Goal: Task Accomplishment & Management: Manage account settings

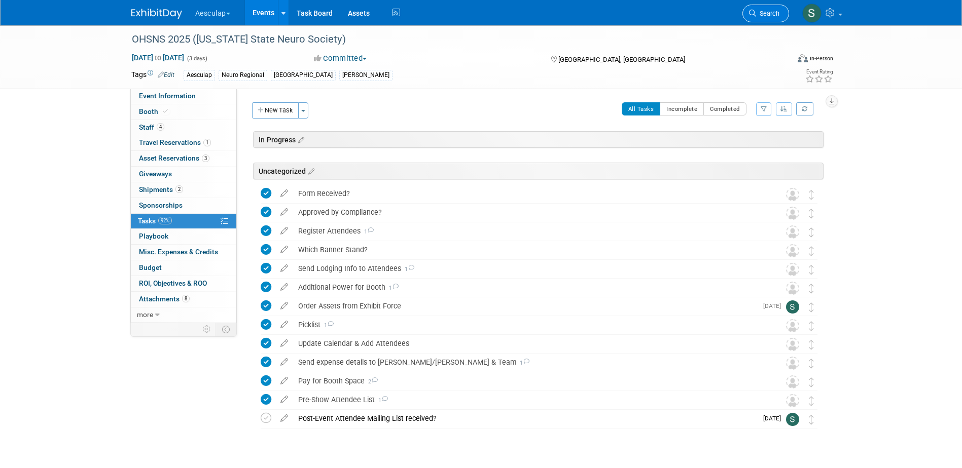
click at [761, 10] on span "Search" at bounding box center [767, 14] width 23 height 8
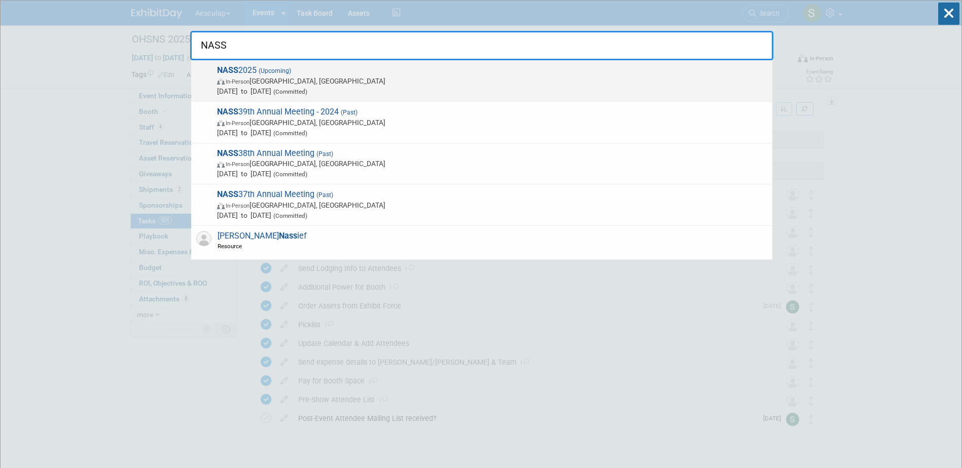
type input "NASS"
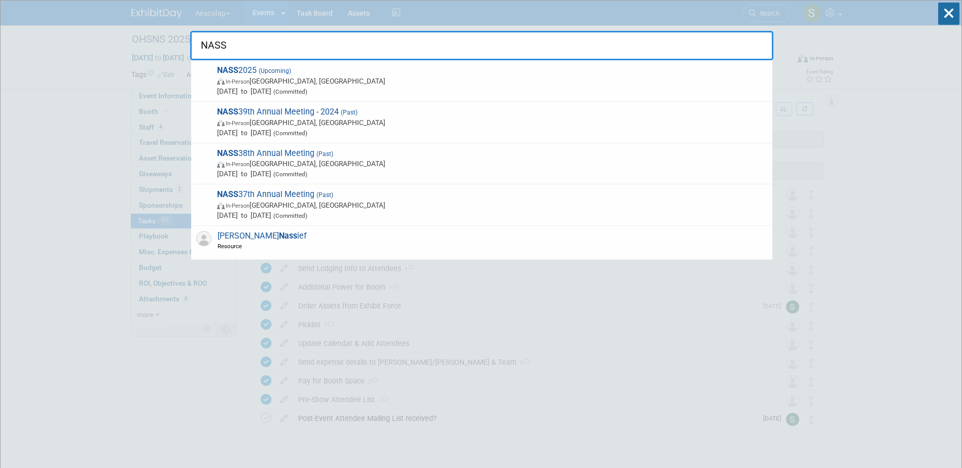
drag, startPoint x: 251, startPoint y: 69, endPoint x: 277, endPoint y: 81, distance: 27.7
click at [251, 70] on span "NASS 2025 (Upcoming) In-Person Denver, CO Nov 14, 2025 to Nov 17, 2025 (Committ…" at bounding box center [490, 80] width 553 height 31
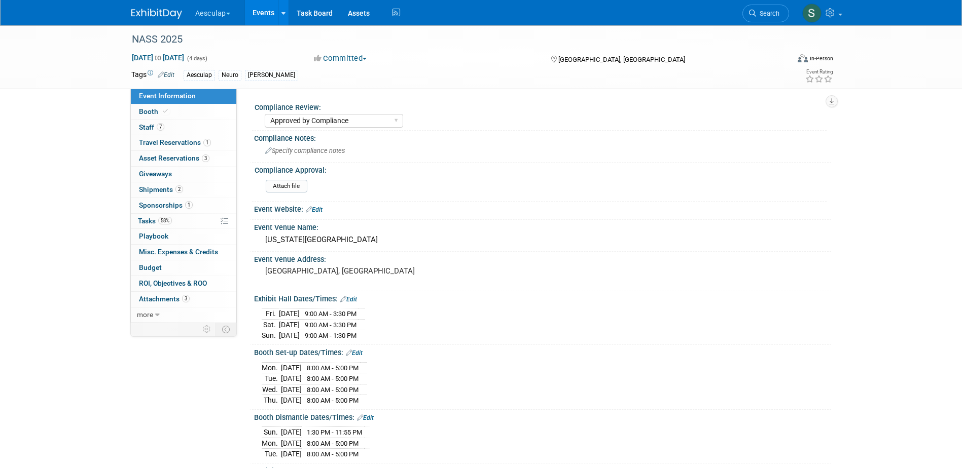
select select "Approved by Compliance"
select select "Neuro"
click at [153, 113] on span "Booth" at bounding box center [154, 111] width 31 height 8
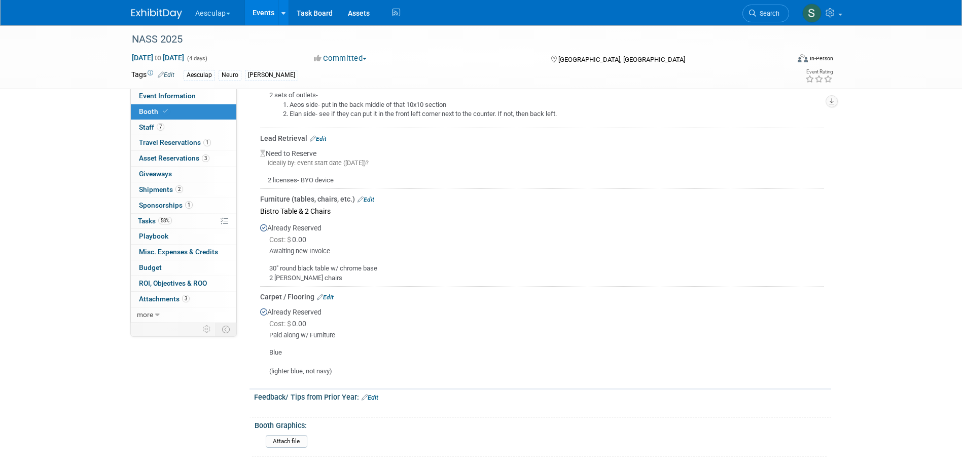
scroll to position [963, 0]
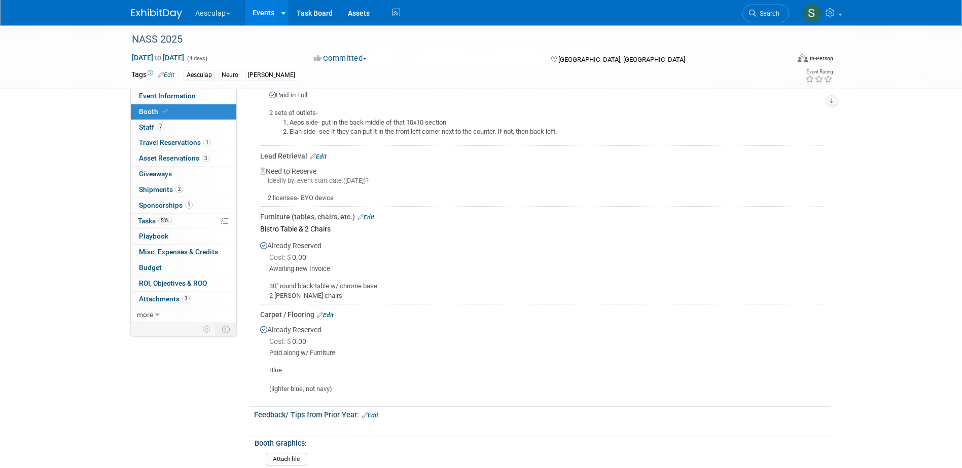
click at [362, 214] on icon at bounding box center [360, 217] width 6 height 6
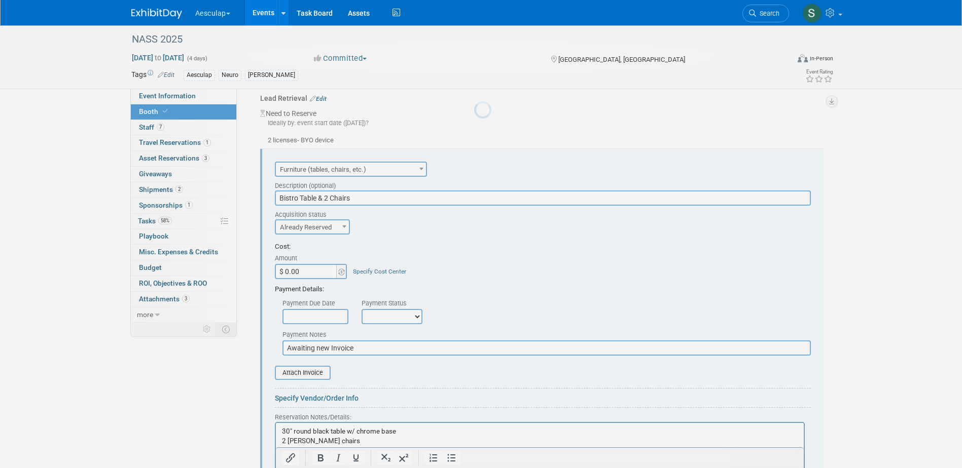
scroll to position [1044, 0]
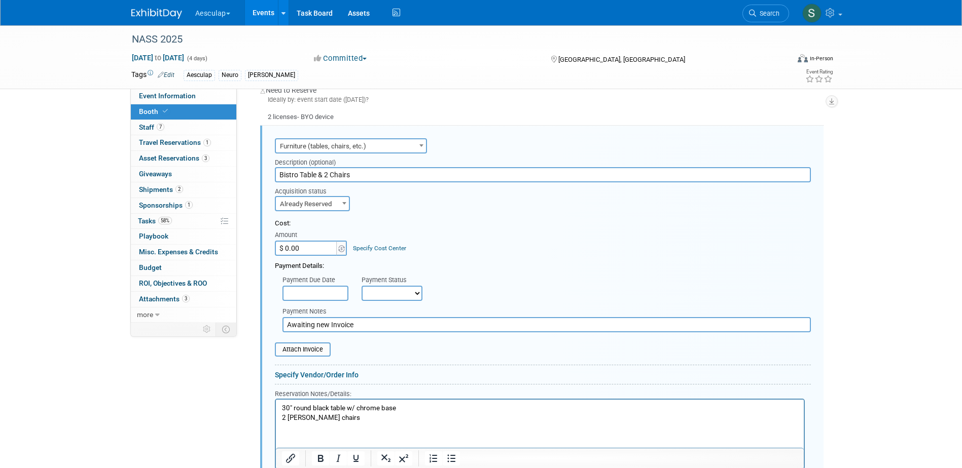
click at [308, 241] on input "$ 0.00" at bounding box center [306, 248] width 63 height 15
type input "$ 439.88"
click at [382, 286] on select "Not Paid Yet Partially Paid Paid in Full" at bounding box center [391, 293] width 61 height 15
select select "1"
click at [361, 286] on select "Not Paid Yet Partially Paid Paid in Full" at bounding box center [391, 293] width 61 height 15
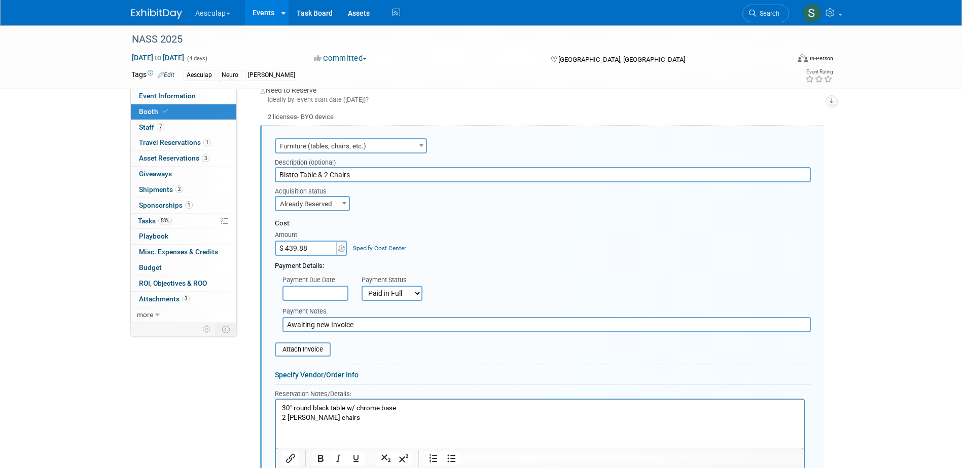
drag, startPoint x: 361, startPoint y: 316, endPoint x: 107, endPoint y: 305, distance: 253.8
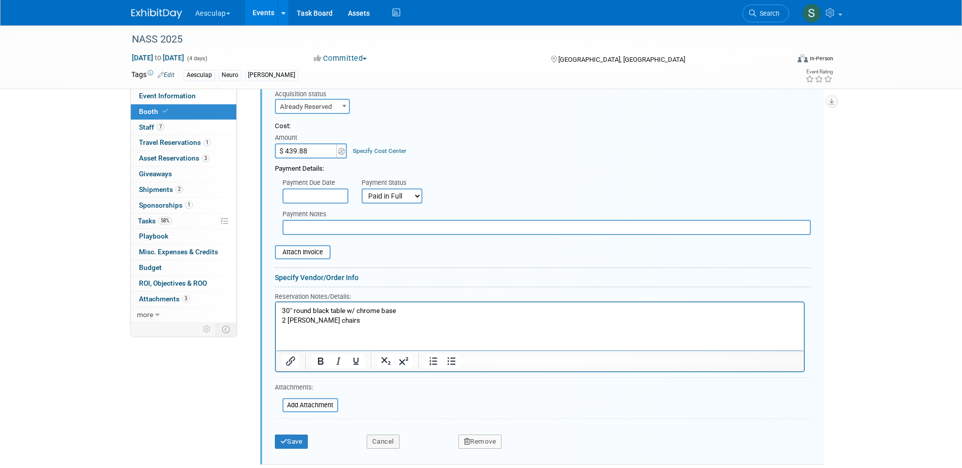
scroll to position [1146, 0]
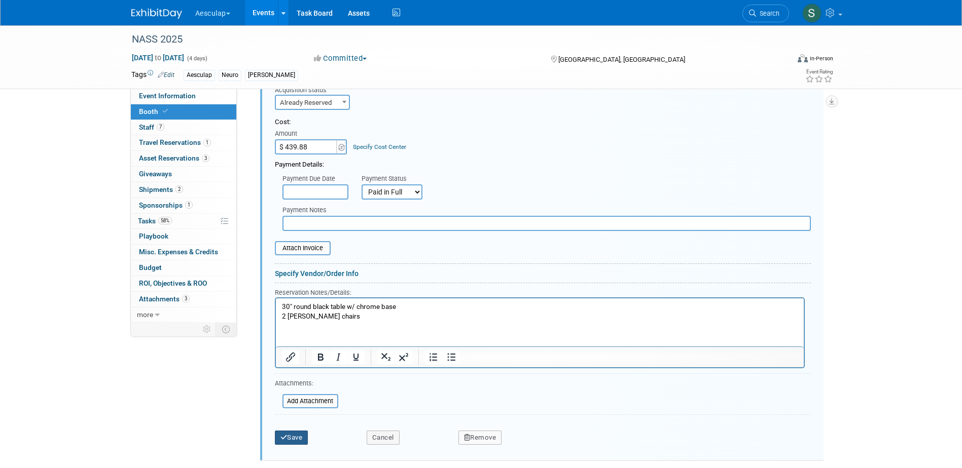
click at [288, 431] on button "Save" at bounding box center [291, 438] width 33 height 14
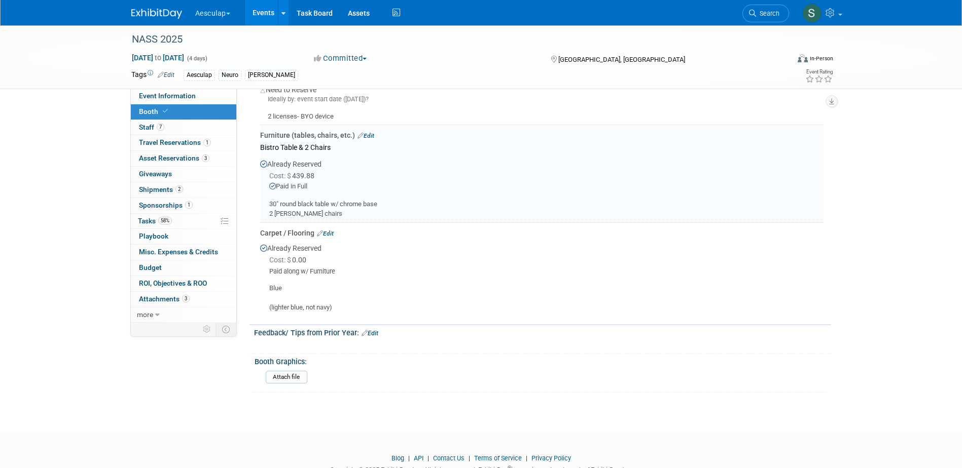
scroll to position [1044, 0]
click at [329, 231] on link "Edit" at bounding box center [325, 234] width 17 height 7
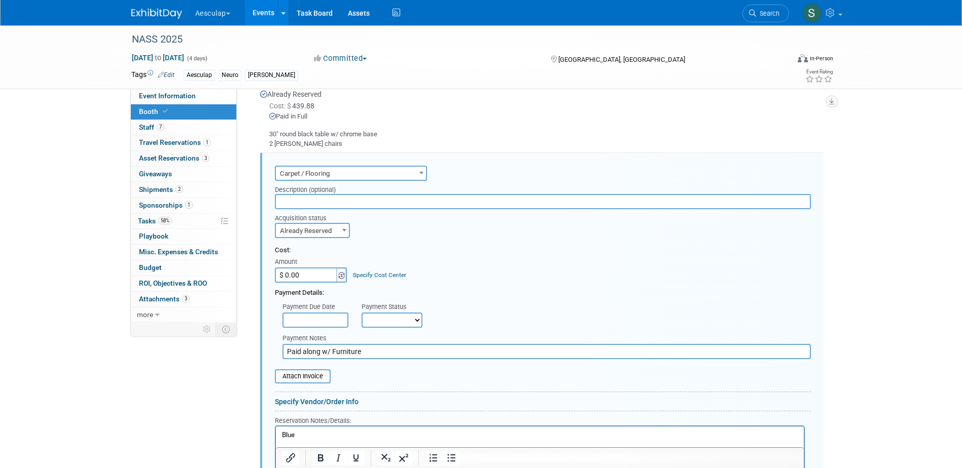
scroll to position [1142, 0]
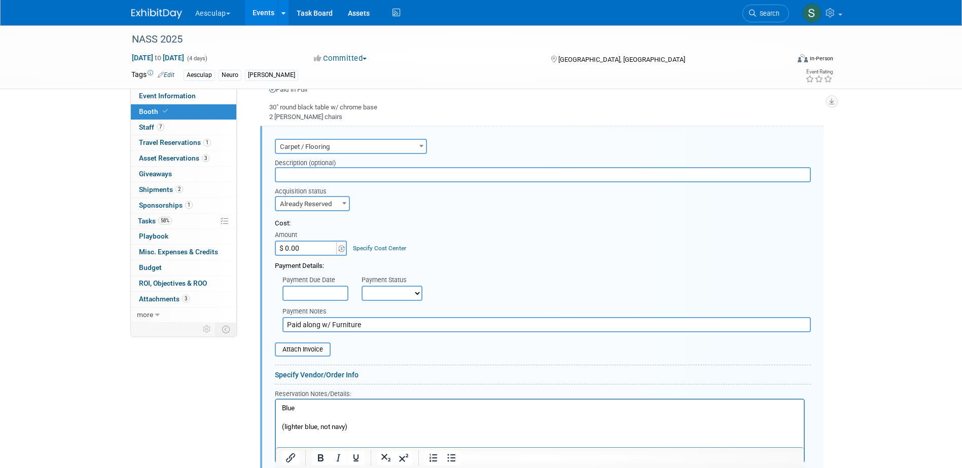
click at [303, 241] on input "$ 0.00" at bounding box center [306, 248] width 63 height 15
type input "$ 1,017.28"
click at [377, 234] on div "Specify Cost Center" at bounding box center [379, 243] width 53 height 19
click at [379, 245] on link "Specify Cost Center" at bounding box center [379, 248] width 53 height 7
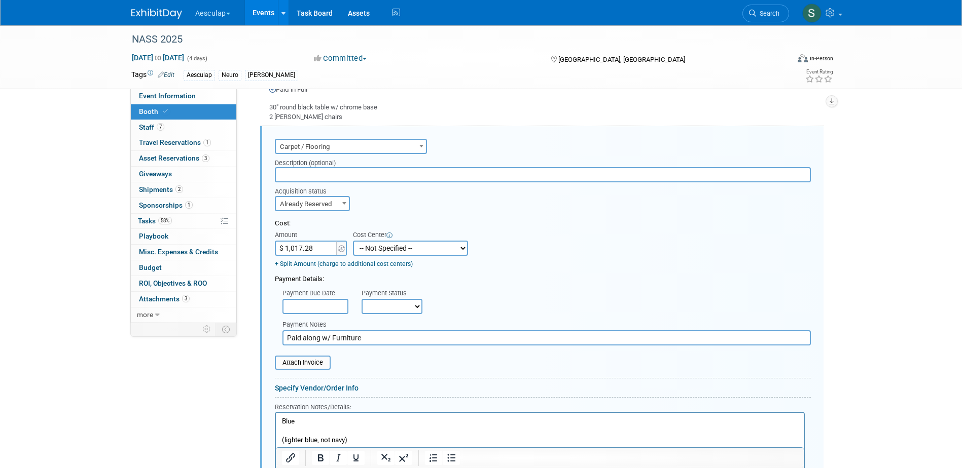
click at [399, 241] on select "-- Not Specified -- AAG B2B: 102736100 AIS - Ortho AIS -Spine Atlantic Neuro Bo…" at bounding box center [410, 248] width 115 height 15
select select "18966029"
click at [353, 241] on select "-- Not Specified -- AAG B2B: 102736100 AIS - Ortho AIS -Spine Atlantic Neuro Bo…" at bounding box center [410, 248] width 115 height 15
drag, startPoint x: 359, startPoint y: 330, endPoint x: 221, endPoint y: 330, distance: 137.9
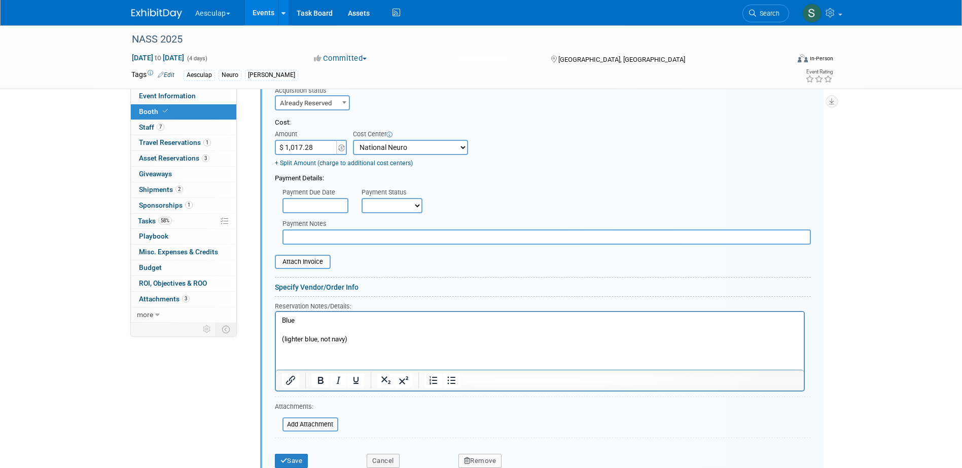
scroll to position [1243, 0]
click at [298, 454] on button "Save" at bounding box center [291, 461] width 33 height 14
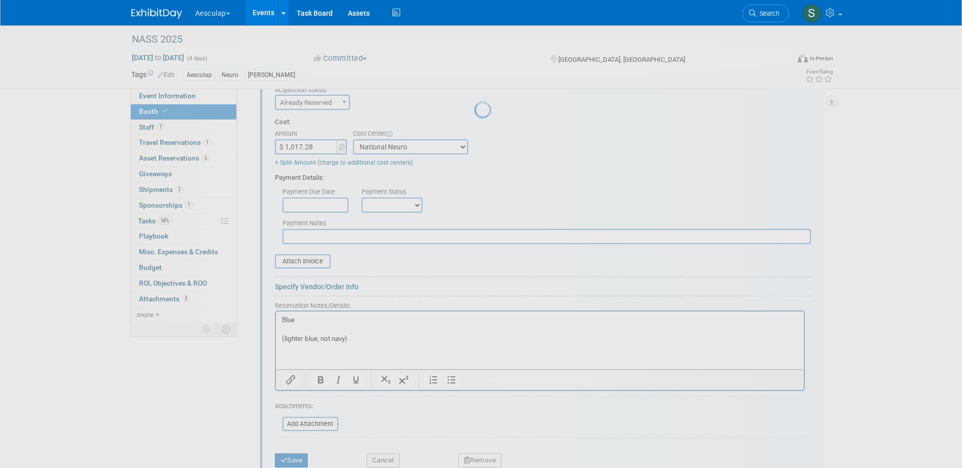
scroll to position [1058, 0]
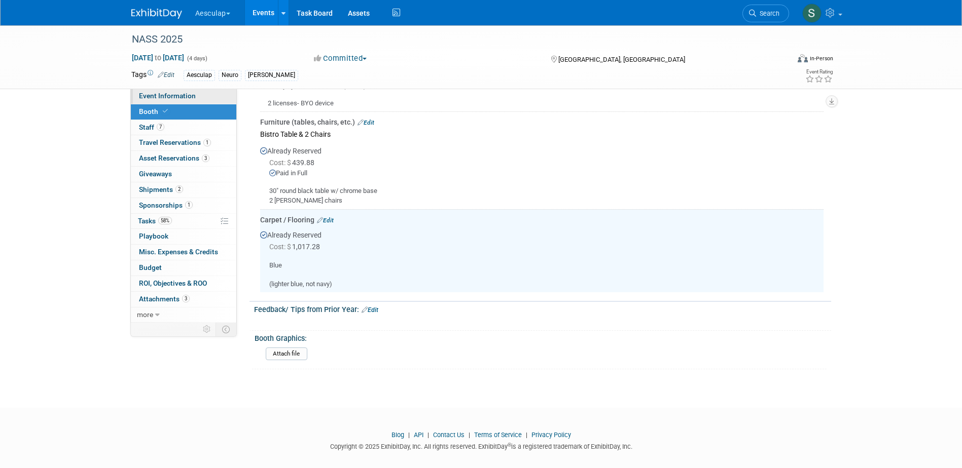
click at [164, 101] on link "Event Information" at bounding box center [183, 96] width 105 height 15
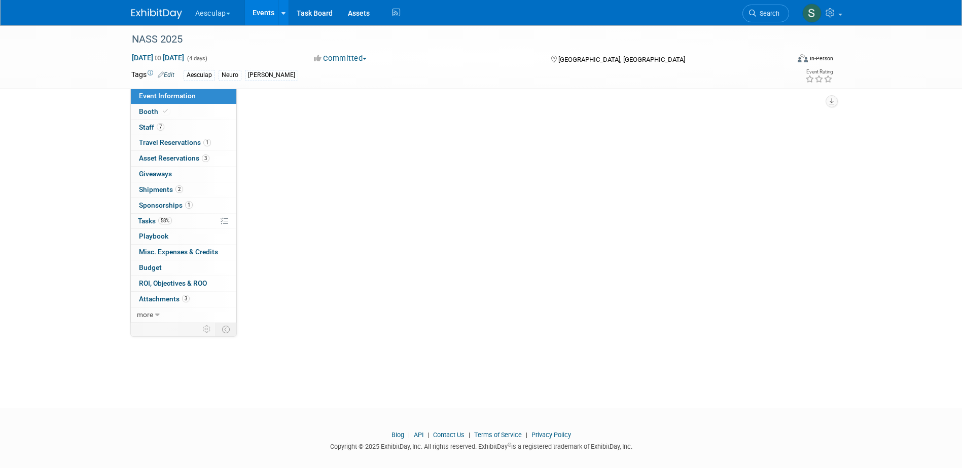
scroll to position [0, 0]
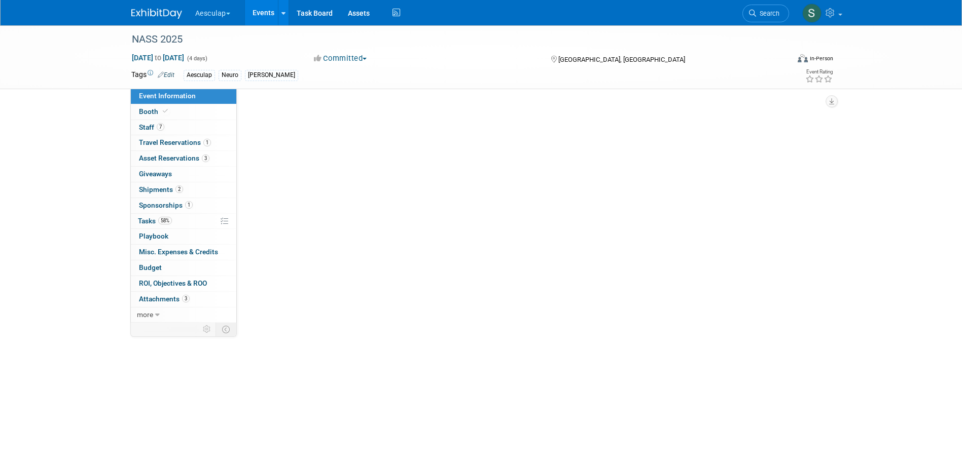
select select "Approved by Compliance"
select select "Neuro"
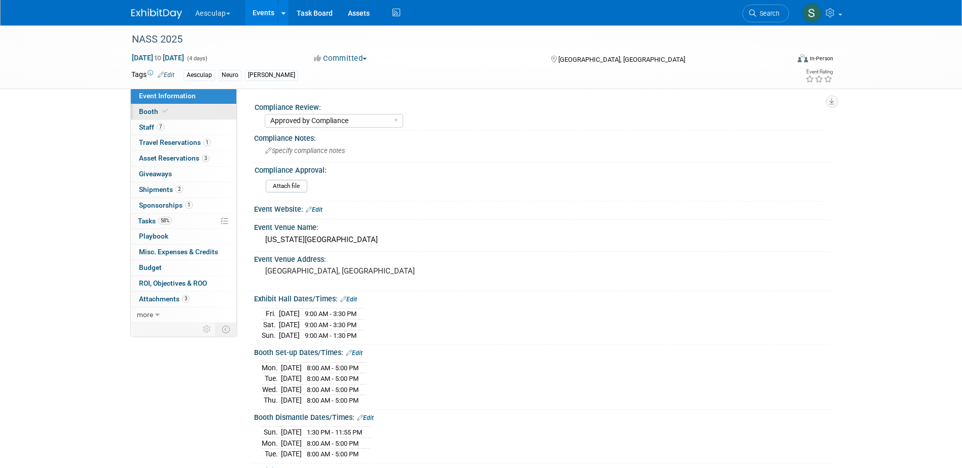
click at [144, 106] on link "Booth" at bounding box center [183, 111] width 105 height 15
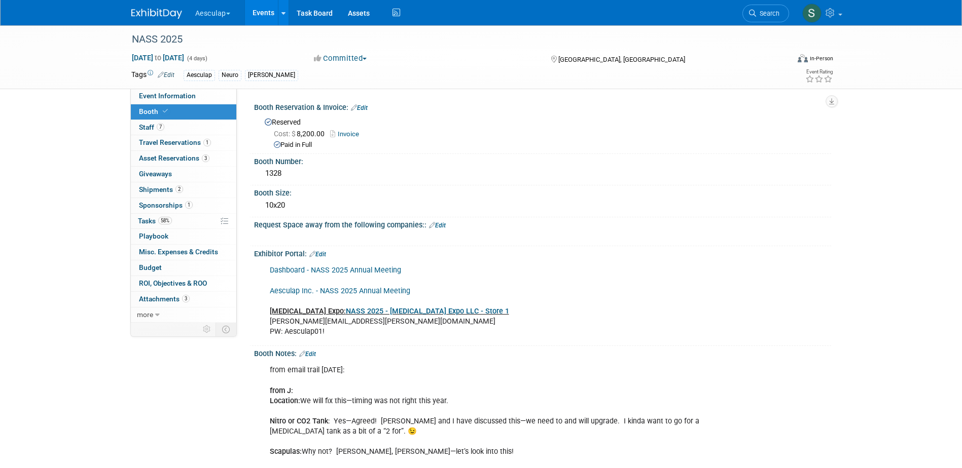
click at [346, 312] on link "NASS 2025 - T3 Expo LLC - Store 1" at bounding box center [427, 311] width 163 height 9
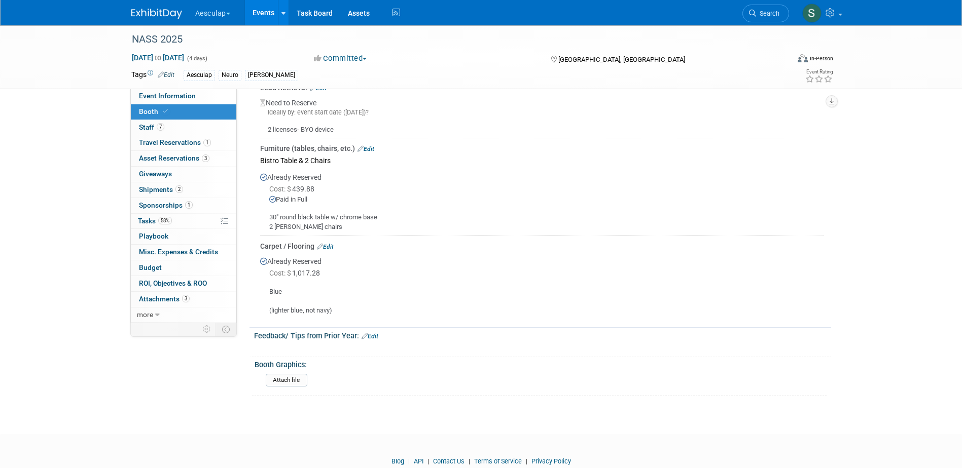
scroll to position [1007, 0]
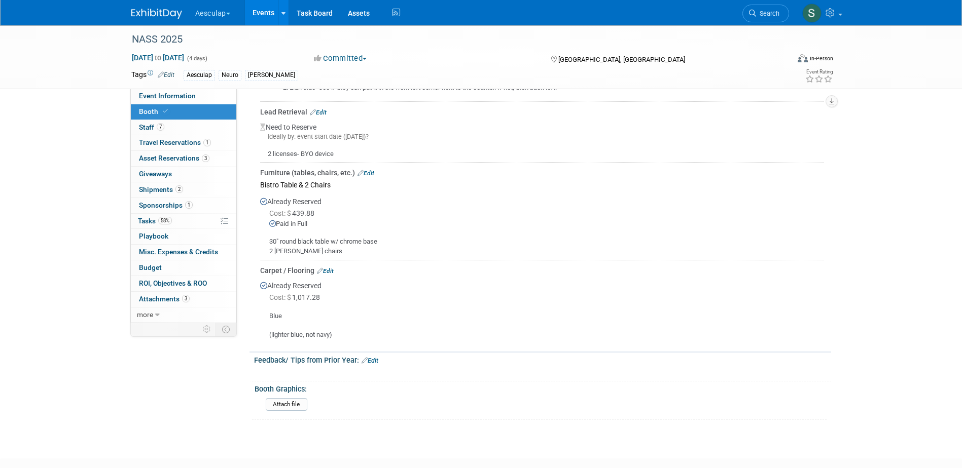
click at [328, 268] on link "Edit" at bounding box center [325, 271] width 17 height 7
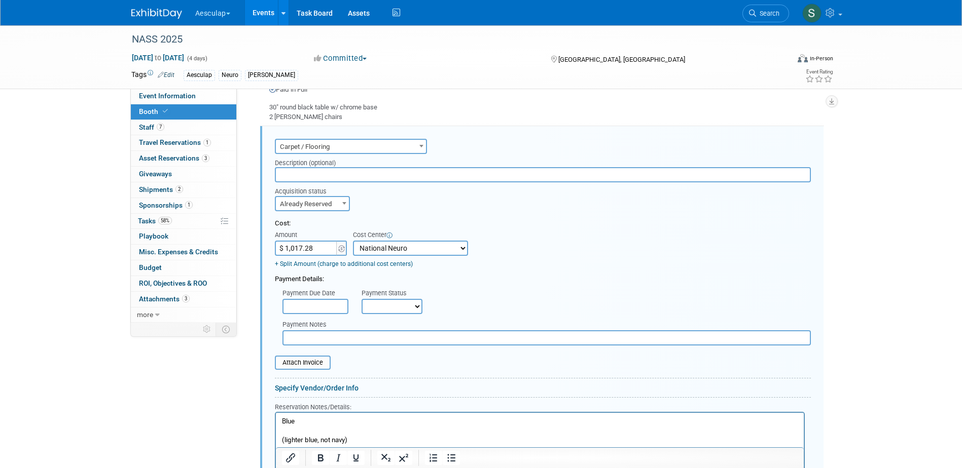
scroll to position [0, 0]
click at [388, 299] on select "Not Paid Yet Partially Paid Paid in Full" at bounding box center [391, 306] width 61 height 15
select select "1"
click at [361, 299] on select "Not Paid Yet Partially Paid Paid in Full" at bounding box center [391, 306] width 61 height 15
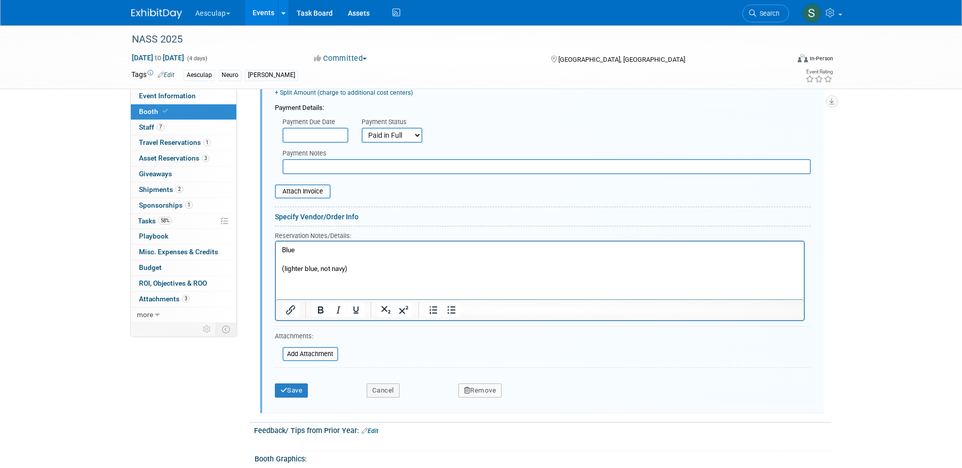
scroll to position [1344, 0]
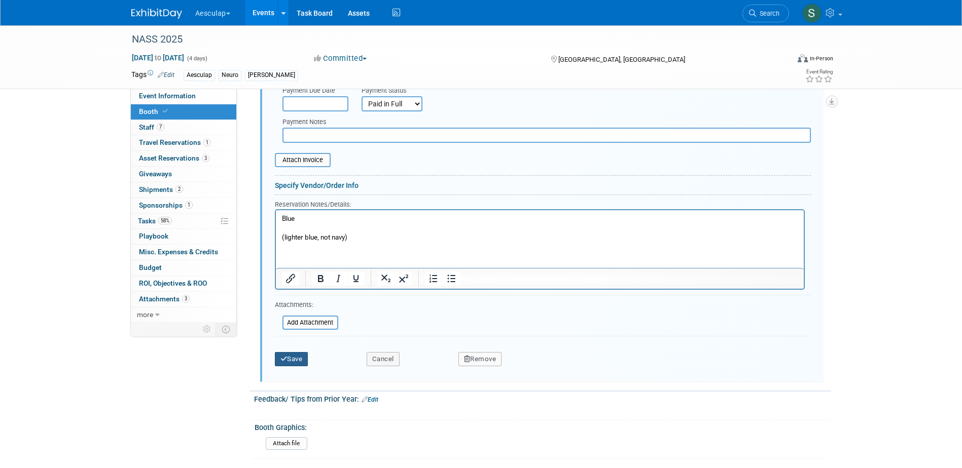
click at [286, 355] on button "Save" at bounding box center [291, 359] width 33 height 14
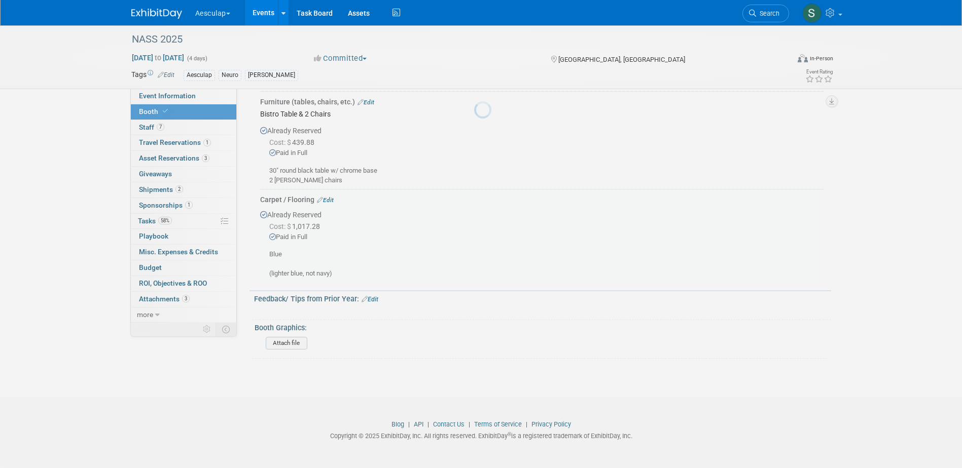
scroll to position [1068, 0]
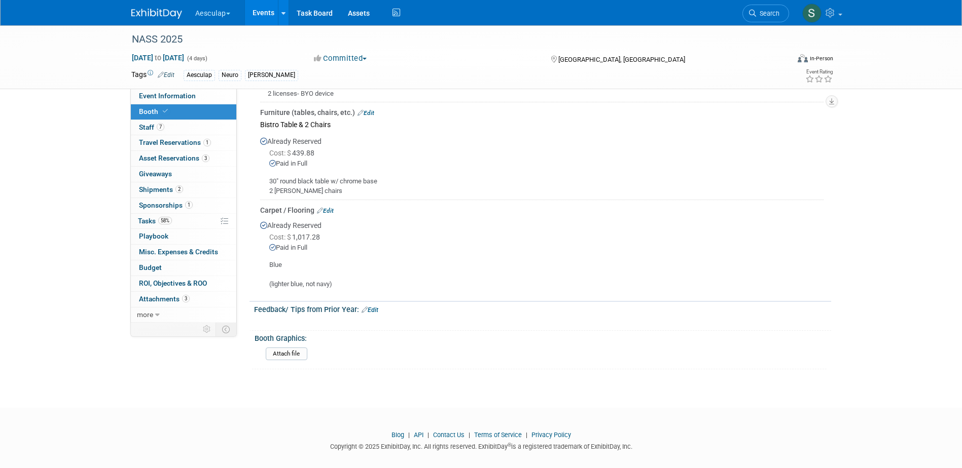
click at [266, 11] on link "Events" at bounding box center [263, 12] width 37 height 25
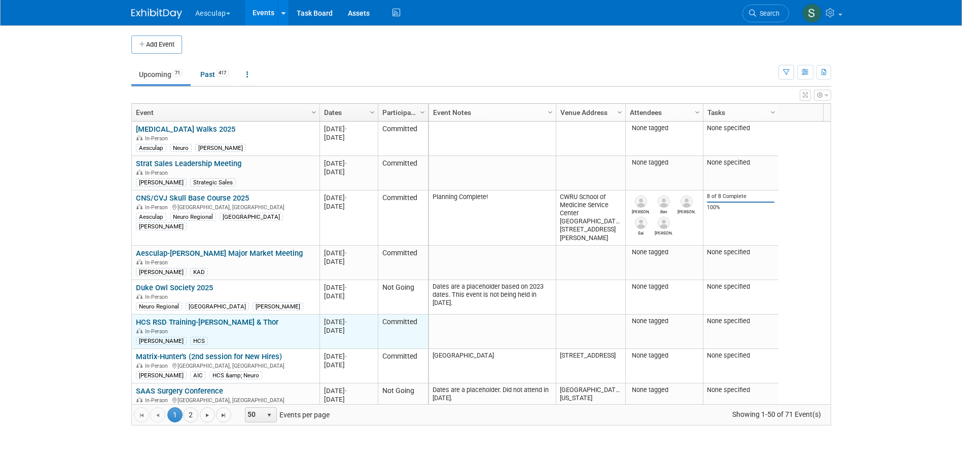
scroll to position [61, 0]
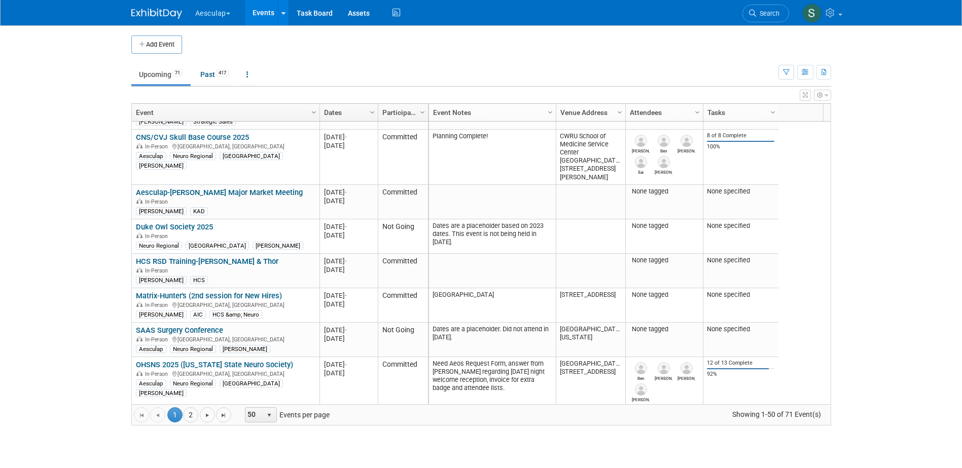
drag, startPoint x: 192, startPoint y: 363, endPoint x: 196, endPoint y: 367, distance: 5.4
click at [192, 363] on link "OHSNS 2025 ([US_STATE] State Neuro Society)" at bounding box center [214, 364] width 157 height 9
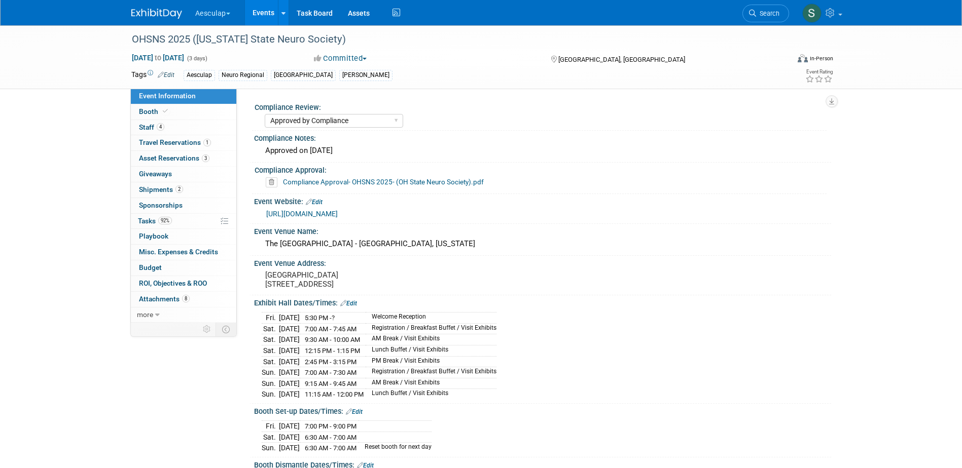
select select "Approved by Compliance"
select select "Neuro"
click at [145, 222] on span "Tasks 92%" at bounding box center [155, 221] width 34 height 8
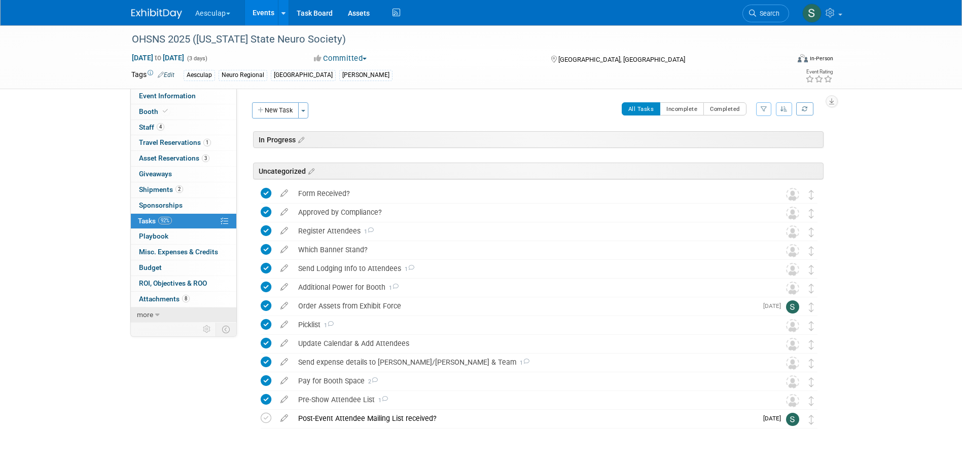
click at [145, 312] on span "more" at bounding box center [145, 315] width 16 height 8
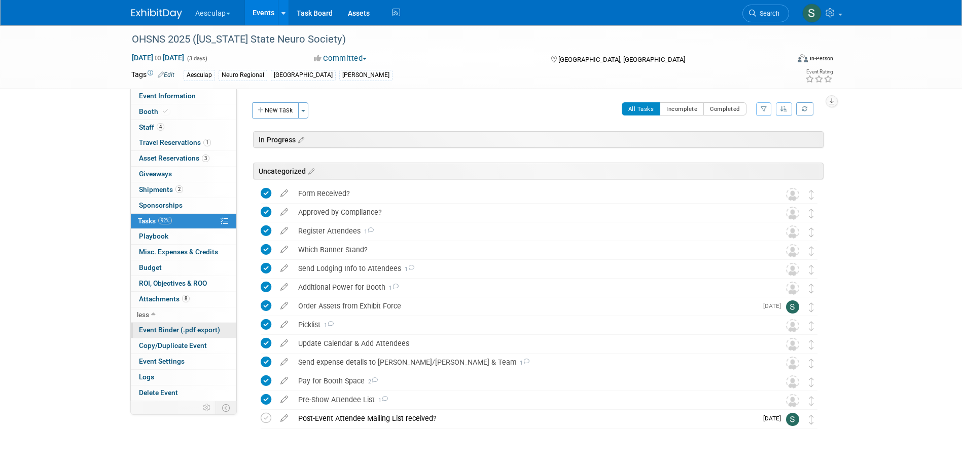
click at [165, 331] on span "Event Binder (.pdf export)" at bounding box center [179, 330] width 81 height 8
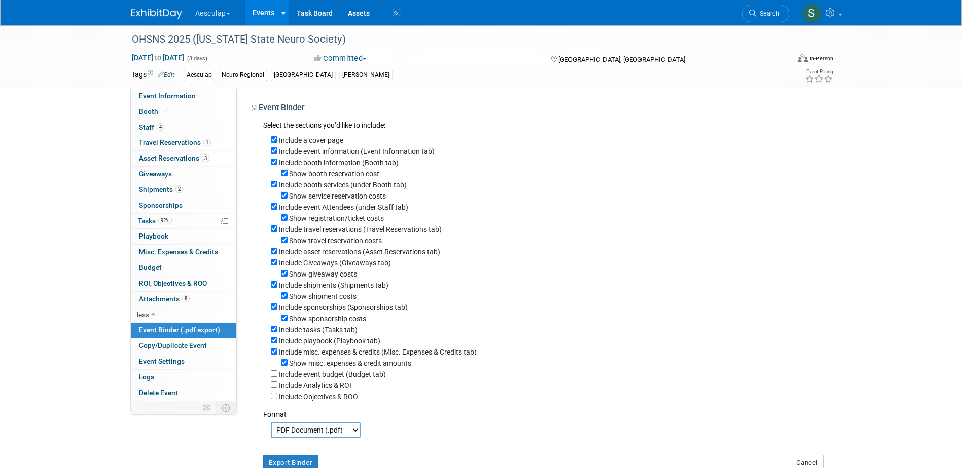
click at [327, 138] on label "Include a cover page" at bounding box center [311, 140] width 64 height 8
click at [277, 138] on input "Include a cover page" at bounding box center [274, 139] width 7 height 7
checkbox input "false"
click at [274, 266] on input "Include Giveaways (Giveaways tab)" at bounding box center [274, 262] width 7 height 7
checkbox input "false"
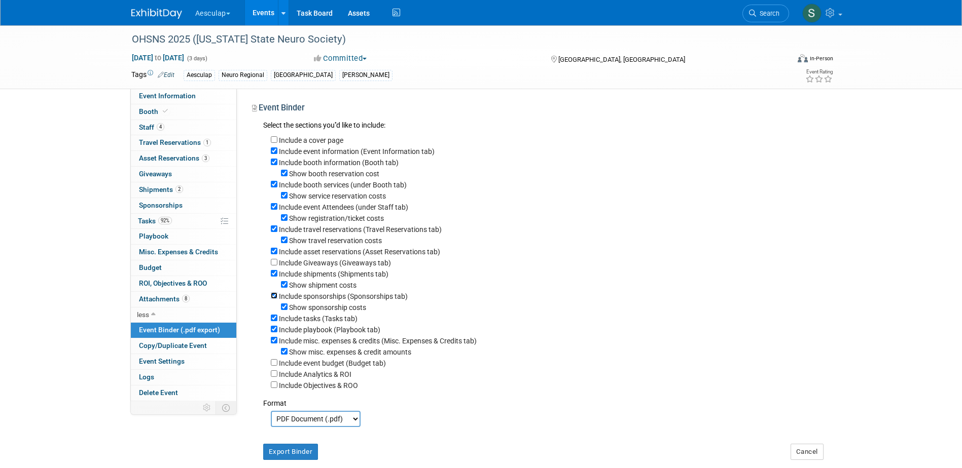
click at [274, 299] on input "Include sponsorships (Sponsorships tab)" at bounding box center [274, 296] width 7 height 7
checkbox input "false"
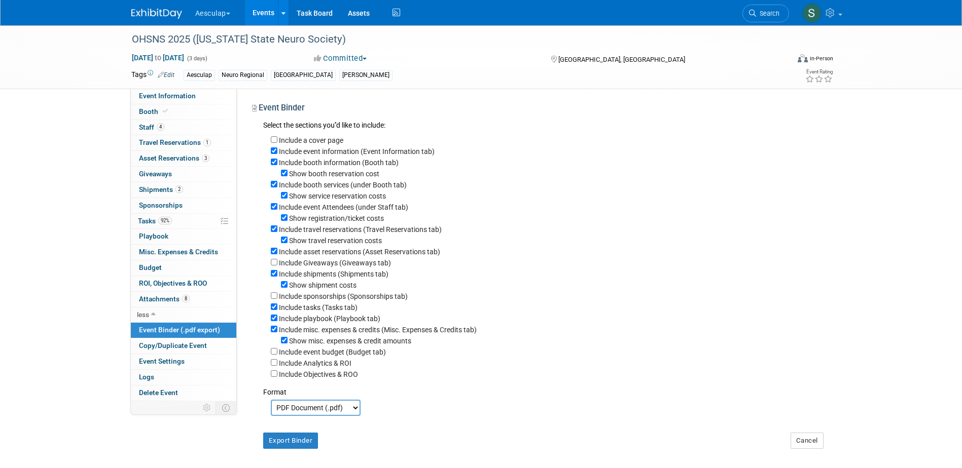
click at [275, 313] on div "Include tasks (Tasks tab)" at bounding box center [547, 307] width 553 height 11
click at [275, 310] on input "Include tasks (Tasks tab)" at bounding box center [274, 307] width 7 height 7
checkbox input "false"
click at [277, 321] on input "Include playbook (Playbook tab)" at bounding box center [274, 318] width 7 height 7
checkbox input "false"
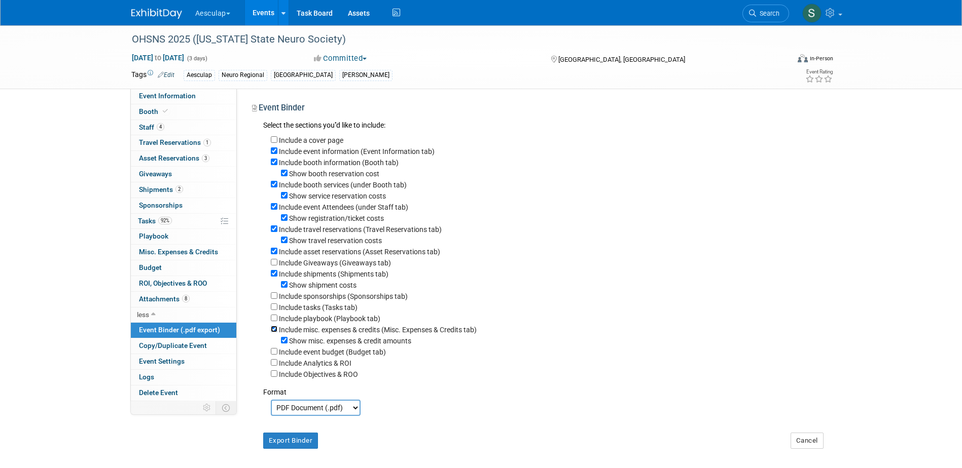
click at [276, 333] on input "Include misc. expenses & credits (Misc. Expenses & Credits tab)" at bounding box center [274, 329] width 7 height 7
checkbox input "false"
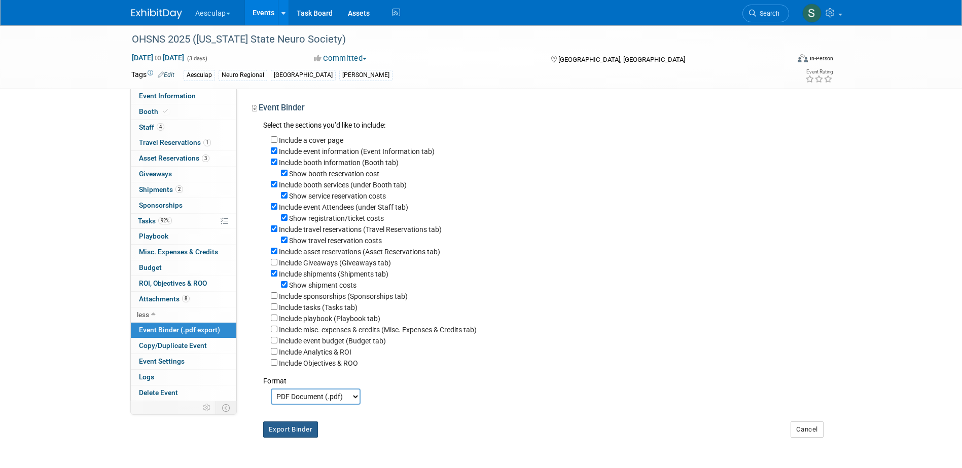
click at [301, 438] on button "Export Binder" at bounding box center [290, 430] width 55 height 16
click at [168, 188] on span "Shipments 2" at bounding box center [161, 190] width 44 height 8
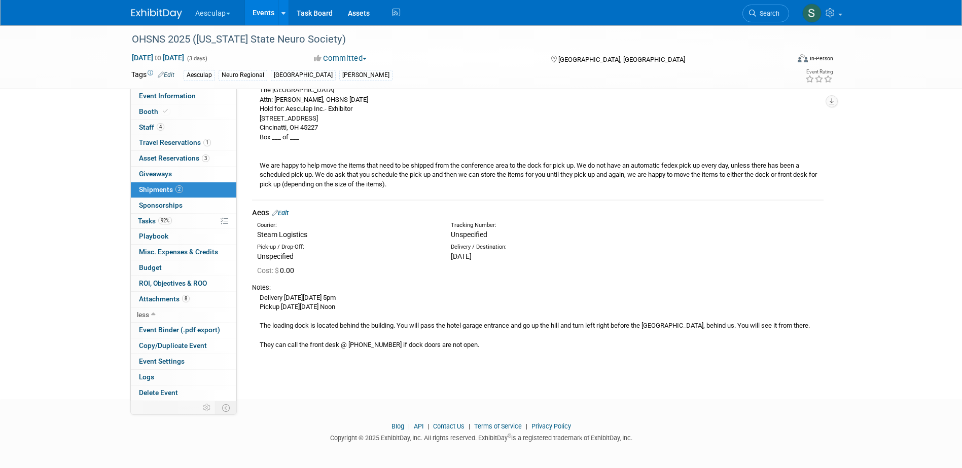
scroll to position [212, 0]
click at [283, 210] on link "Edit" at bounding box center [280, 211] width 17 height 8
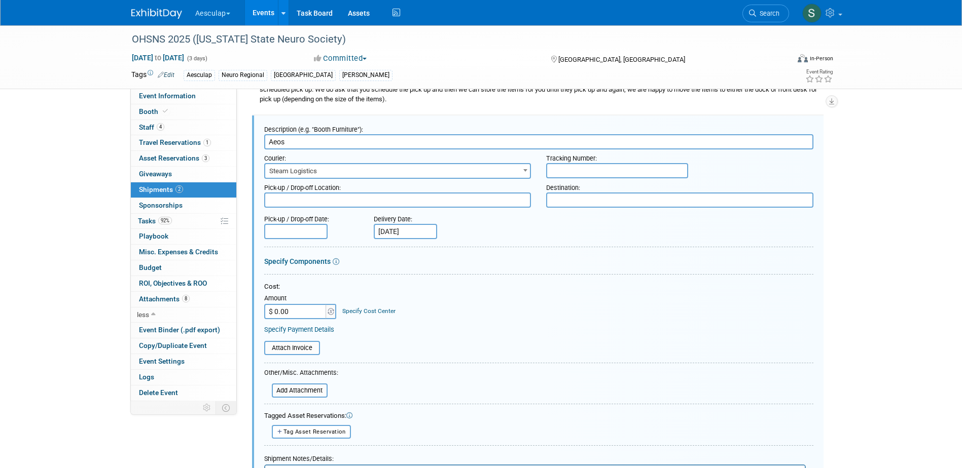
scroll to position [0, 0]
click at [298, 392] on input "file" at bounding box center [266, 391] width 121 height 12
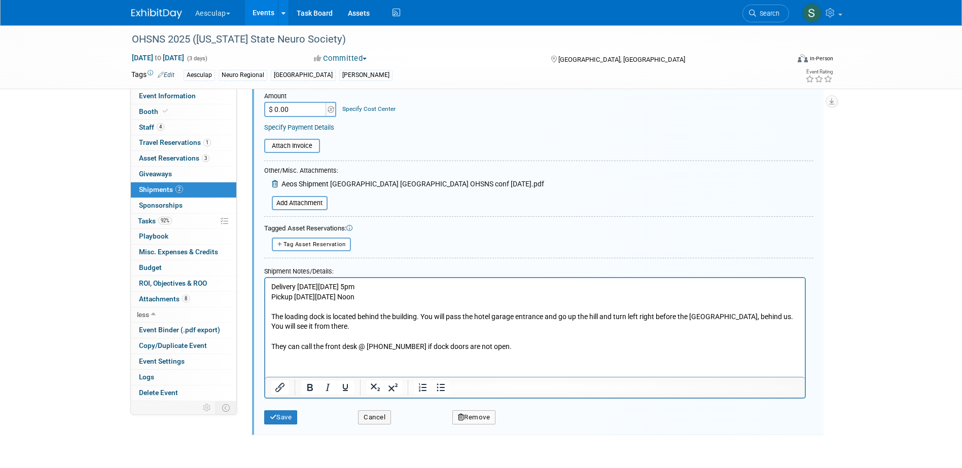
scroll to position [498, 0]
click at [285, 421] on button "Save" at bounding box center [280, 417] width 33 height 14
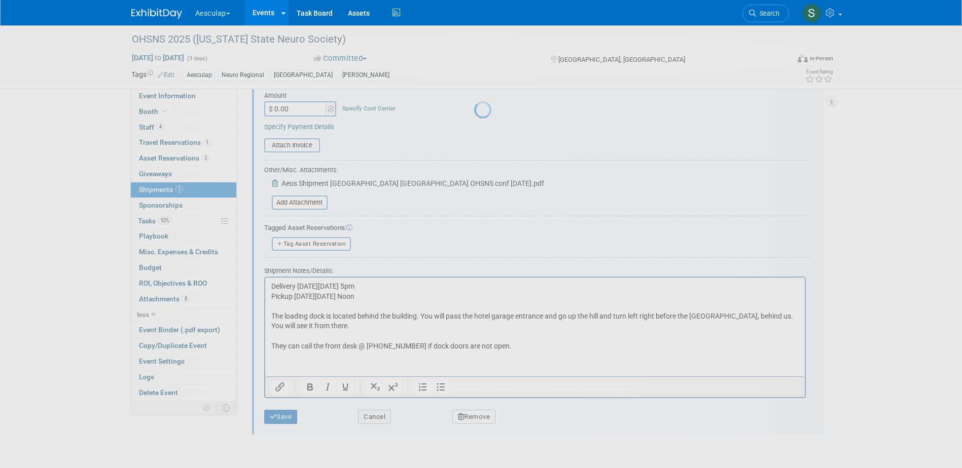
scroll to position [236, 0]
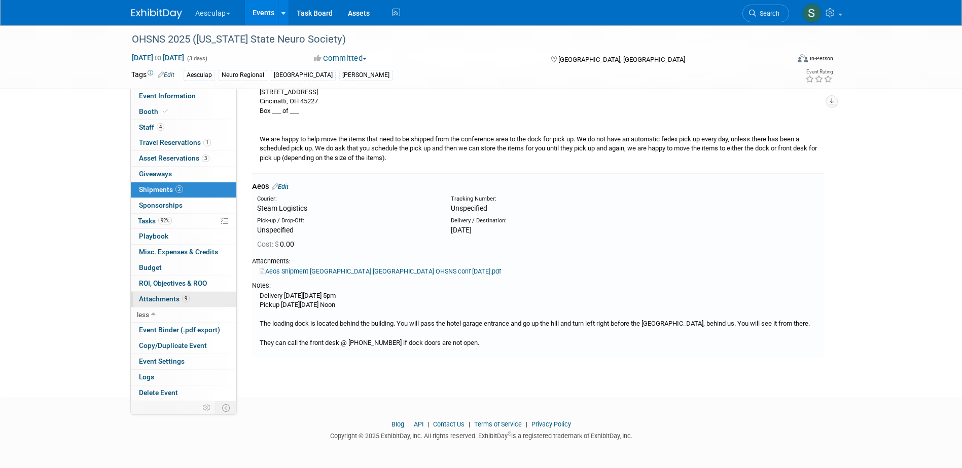
click at [159, 302] on span "Attachments 9" at bounding box center [164, 299] width 51 height 8
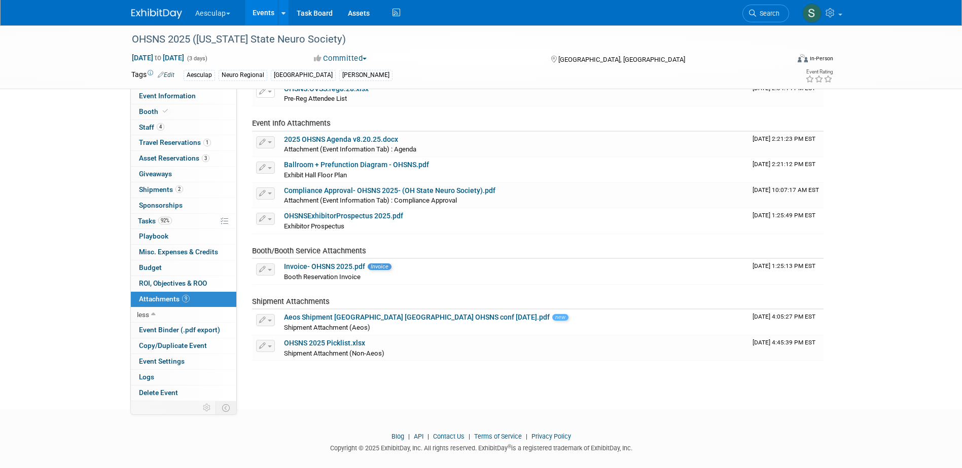
scroll to position [0, 0]
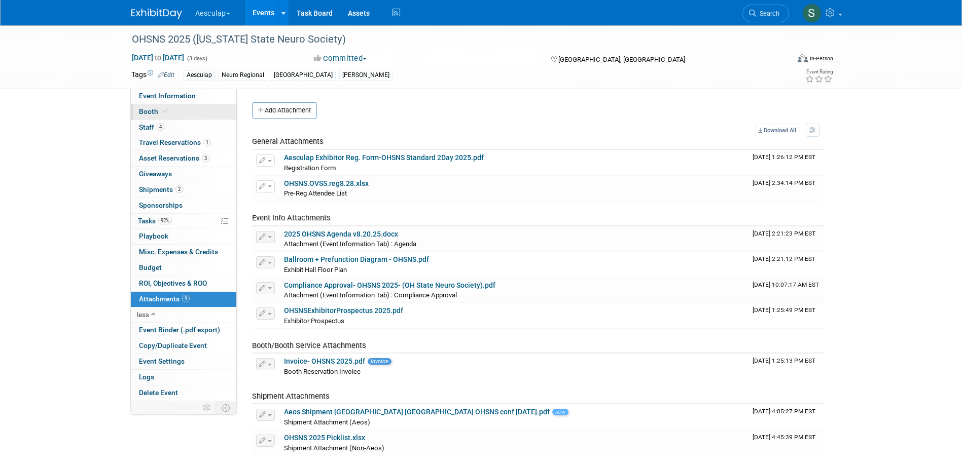
drag, startPoint x: 148, startPoint y: 112, endPoint x: 154, endPoint y: 114, distance: 6.4
click at [148, 112] on span "Booth" at bounding box center [154, 111] width 31 height 8
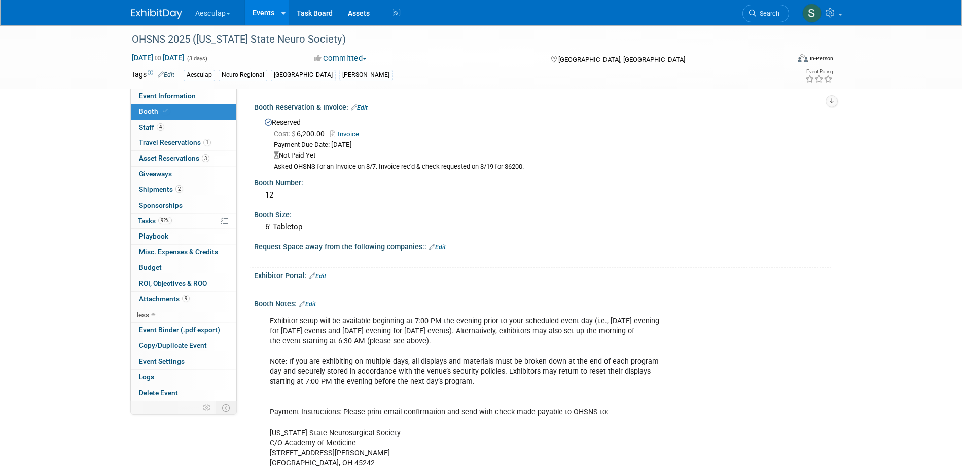
click at [368, 108] on link "Edit" at bounding box center [359, 107] width 17 height 7
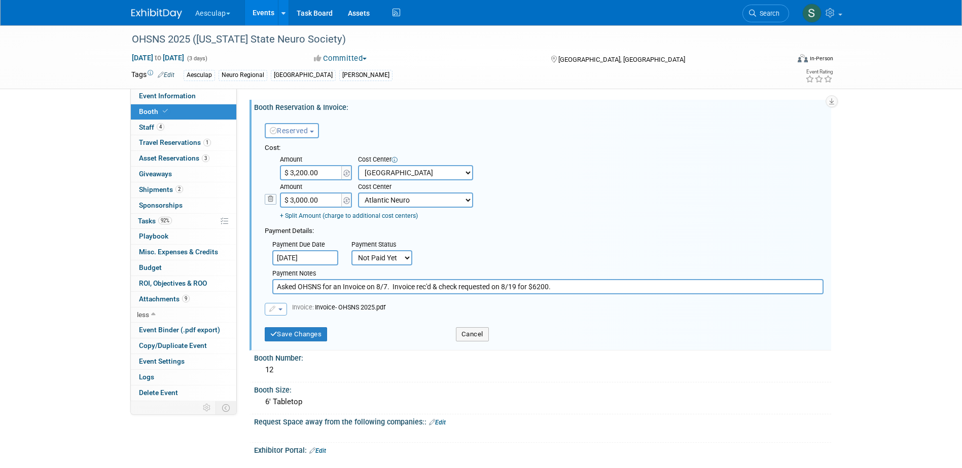
click at [381, 257] on select "Not Paid Yet Partially Paid Paid in Full" at bounding box center [381, 257] width 61 height 15
select select "1"
click at [351, 251] on select "Not Paid Yet Partially Paid Paid in Full" at bounding box center [381, 257] width 61 height 15
click at [569, 286] on input "Asked OHSNS for an Invoice on 8/7. Invoice rec'd & check requested on 8/19 for …" at bounding box center [547, 286] width 551 height 15
type input "Asked OHSNS for an Invoice on 8/7. Invoice rec'd & check requested on 8/19 for …"
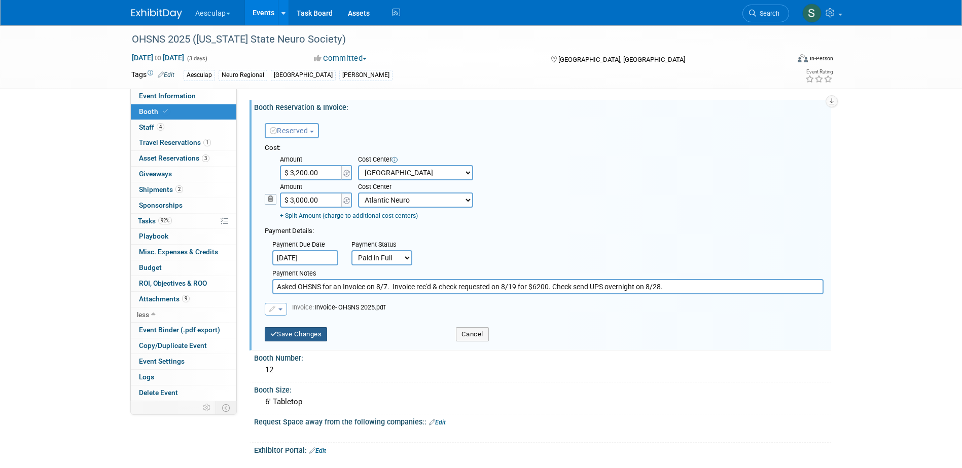
click at [280, 339] on button "Save Changes" at bounding box center [296, 334] width 63 height 14
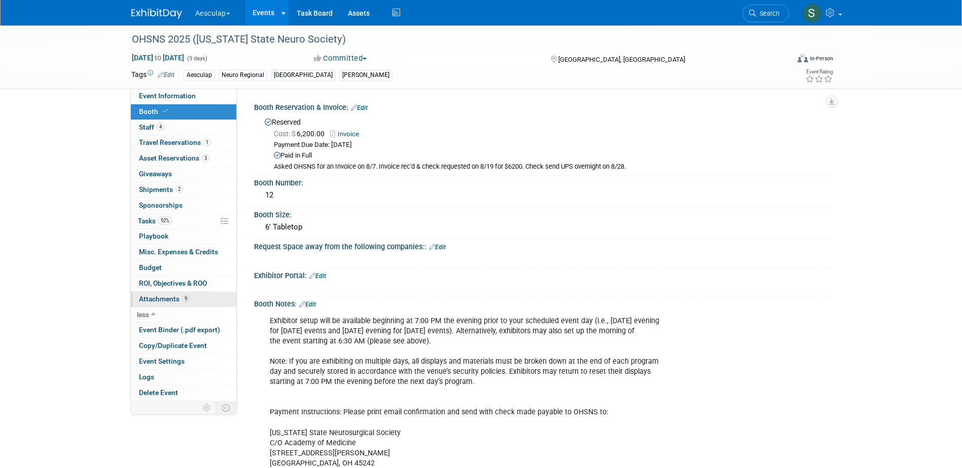
drag, startPoint x: 149, startPoint y: 302, endPoint x: 167, endPoint y: 301, distance: 18.8
click at [149, 302] on span "Attachments 9" at bounding box center [164, 299] width 51 height 8
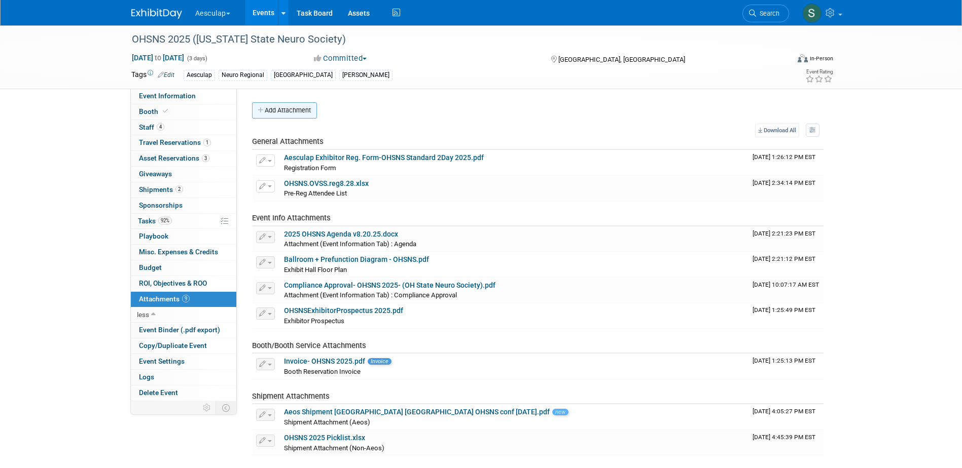
click at [288, 109] on button "Add Attachment" at bounding box center [284, 110] width 65 height 16
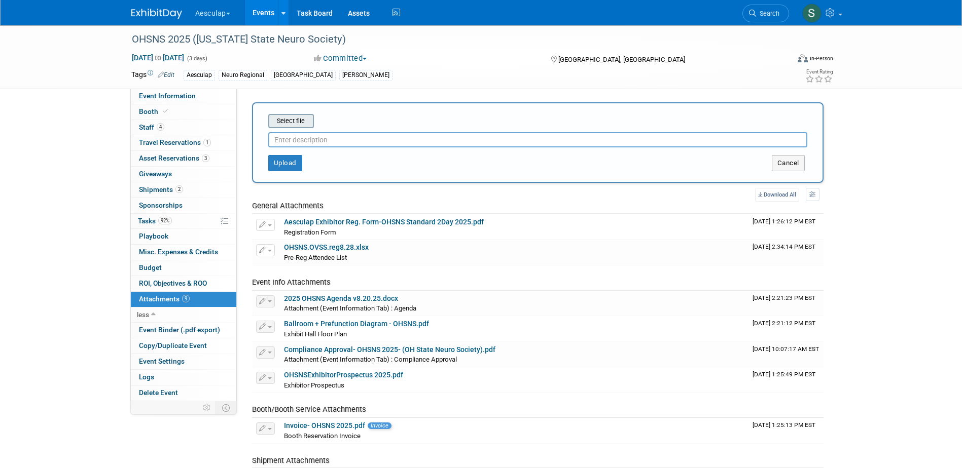
click at [295, 119] on input "file" at bounding box center [252, 121] width 121 height 12
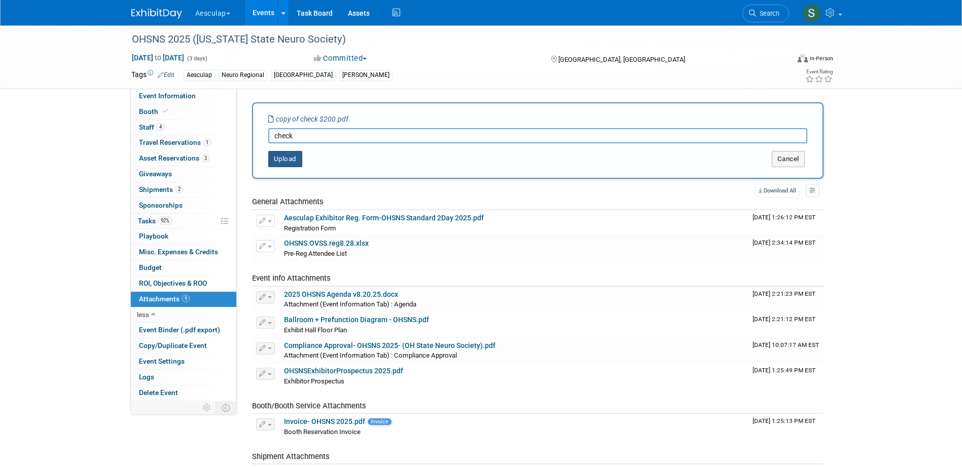
type input "check"
click at [278, 161] on button "Upload" at bounding box center [285, 159] width 34 height 16
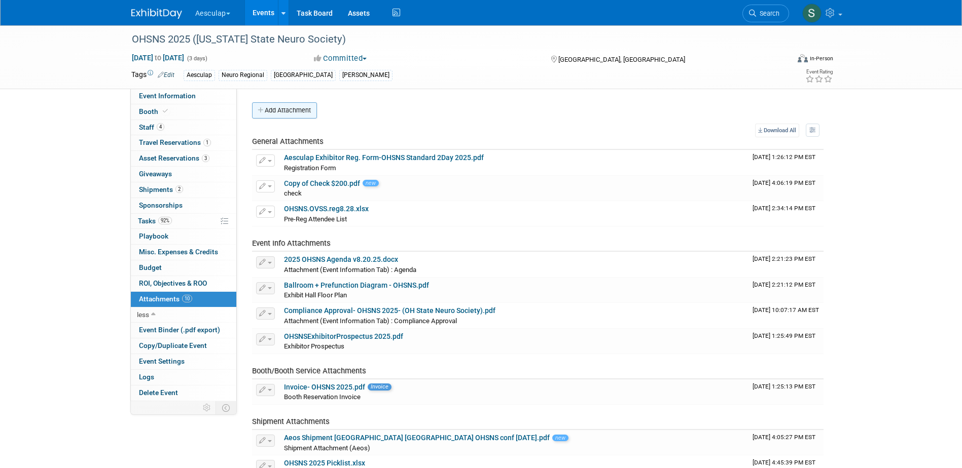
click at [262, 117] on button "Add Attachment" at bounding box center [284, 110] width 65 height 16
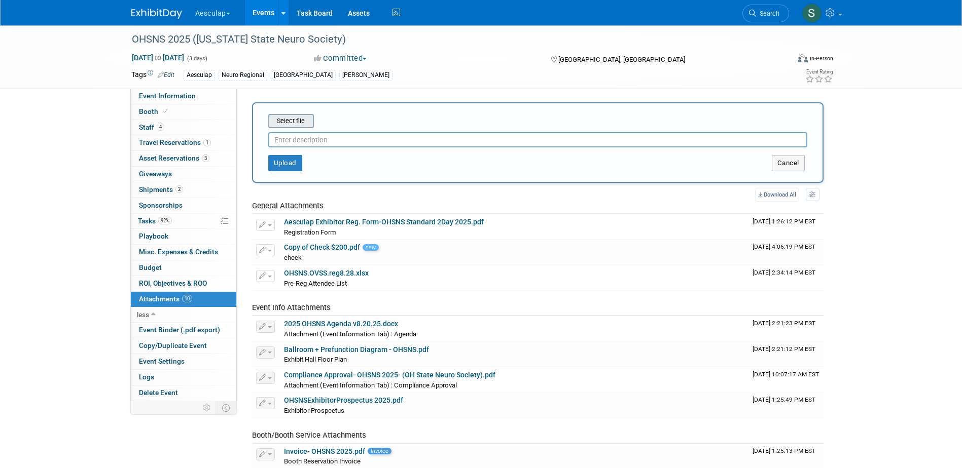
click at [276, 121] on input "file" at bounding box center [252, 121] width 121 height 12
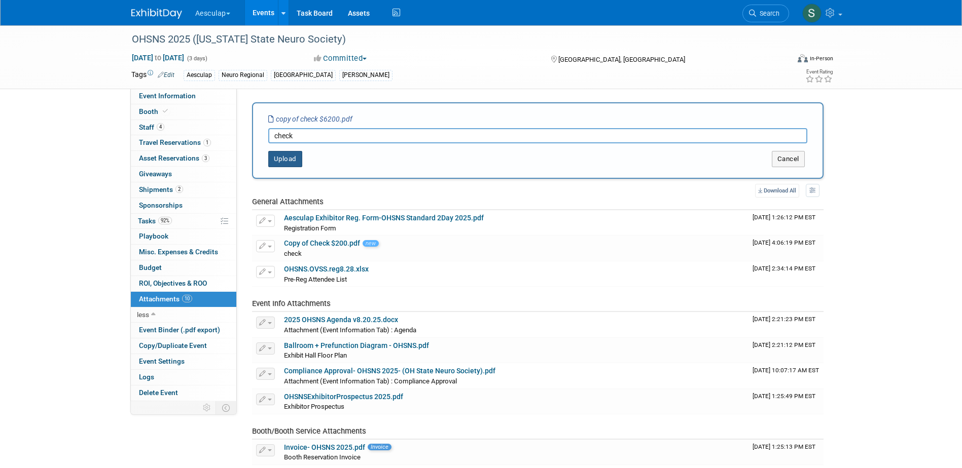
type input "check"
drag, startPoint x: 268, startPoint y: 157, endPoint x: 278, endPoint y: 157, distance: 9.6
click at [275, 157] on button "Upload" at bounding box center [285, 159] width 34 height 16
